Goal: Task Accomplishment & Management: Manage account settings

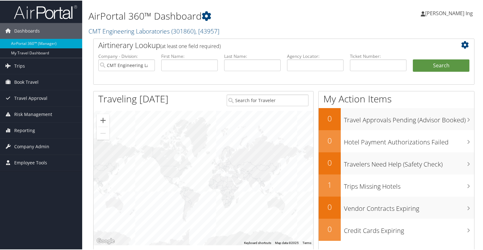
drag, startPoint x: 309, startPoint y: 0, endPoint x: 264, endPoint y: 16, distance: 47.5
click at [264, 16] on h1 "AirPortal 360™ Dashboard" at bounding box center [218, 15] width 260 height 13
click at [36, 97] on span "Travel Approval" at bounding box center [30, 98] width 33 height 16
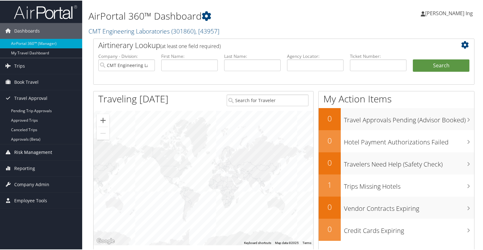
click at [34, 154] on span "Risk Management" at bounding box center [33, 152] width 38 height 16
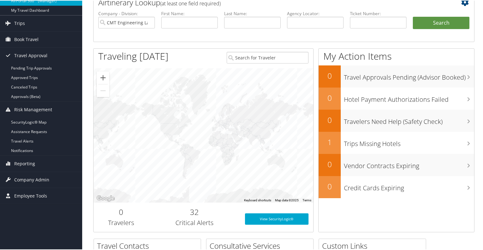
scroll to position [95, 0]
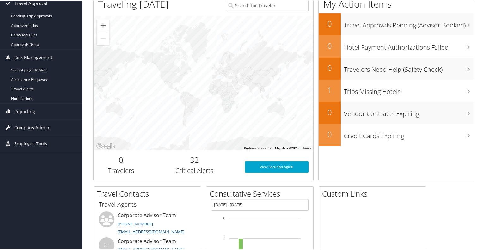
click at [25, 125] on span "Company Admin" at bounding box center [31, 127] width 35 height 16
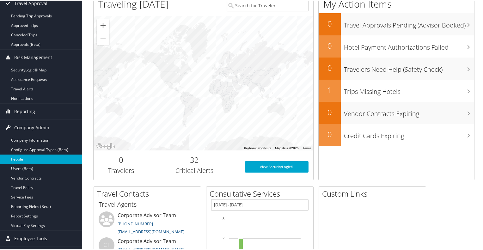
click at [23, 157] on link "People" at bounding box center [41, 158] width 82 height 9
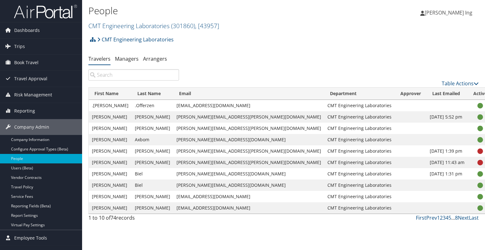
click at [159, 76] on input "search" at bounding box center [133, 74] width 91 height 11
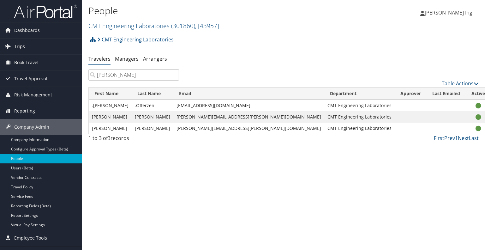
type input "[PERSON_NAME]"
drag, startPoint x: 422, startPoint y: 44, endPoint x: 419, endPoint y: 47, distance: 4.2
click at [422, 46] on div "CMT Engineering Laboratories Account Structure CMT Engineering Laboratories (30…" at bounding box center [283, 41] width 390 height 17
click at [19, 62] on span "Book Travel" at bounding box center [26, 63] width 24 height 16
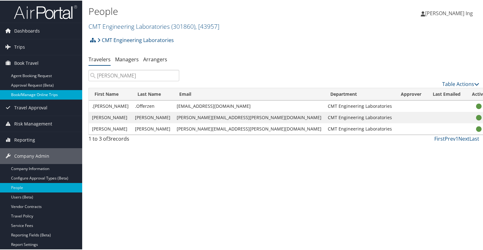
click at [30, 92] on link "Book/Manage Online Trips" at bounding box center [41, 93] width 82 height 9
